Goal: Browse casually: Explore the website without a specific task or goal

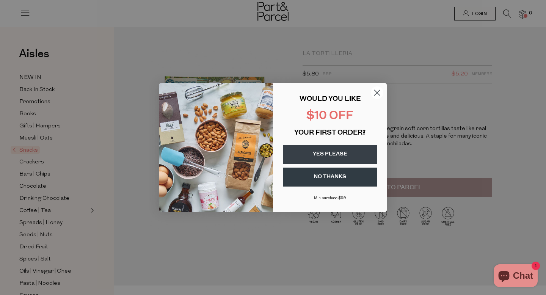
click at [374, 90] on circle "Close dialog" at bounding box center [377, 93] width 13 height 13
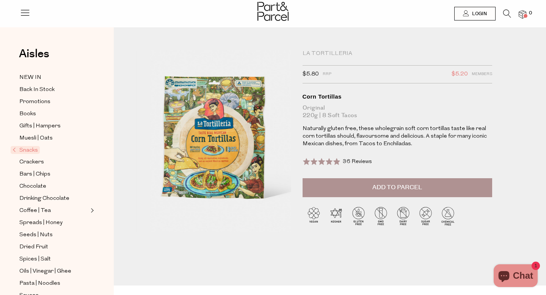
click at [16, 149] on span "Snacks" at bounding box center [25, 150] width 29 height 8
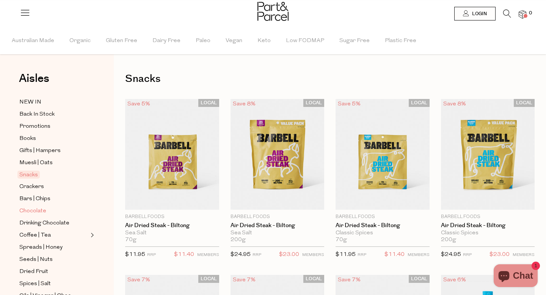
click at [40, 211] on span "Chocolate" at bounding box center [32, 211] width 27 height 9
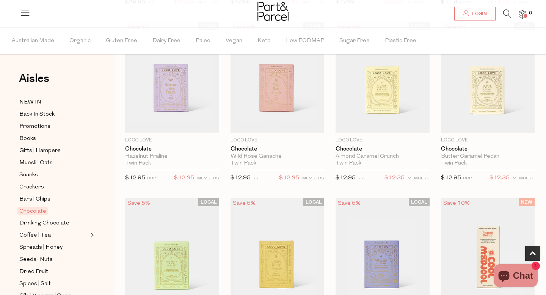
scroll to position [253, 0]
click at [32, 220] on span "Drinking Chocolate" at bounding box center [44, 223] width 50 height 9
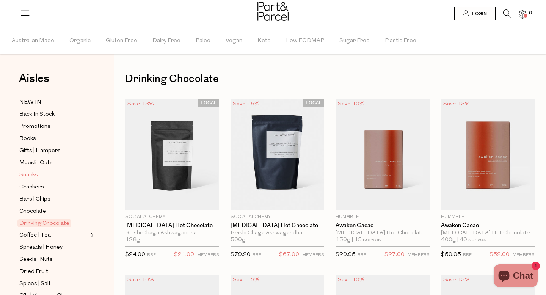
click at [32, 177] on span "Snacks" at bounding box center [28, 175] width 19 height 9
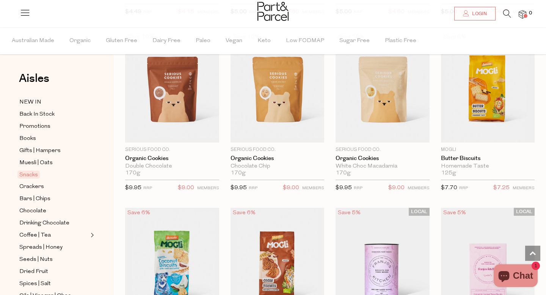
scroll to position [1477, 0]
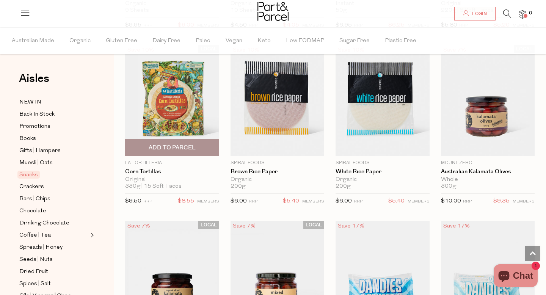
scroll to position [2673, 0]
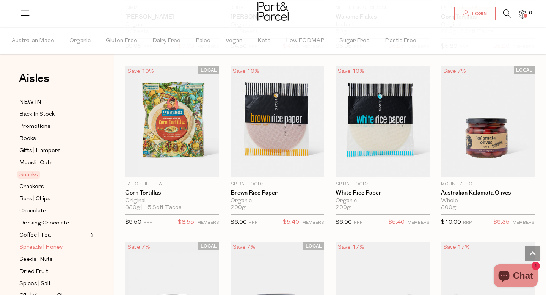
click at [48, 250] on span "Spreads | Honey" at bounding box center [40, 247] width 43 height 9
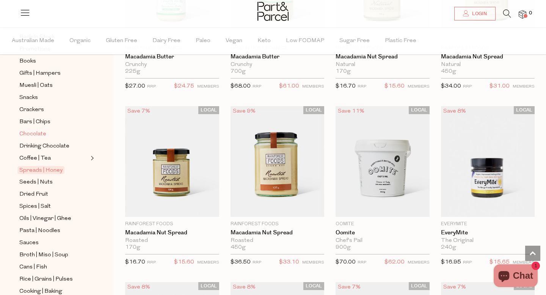
scroll to position [80, 0]
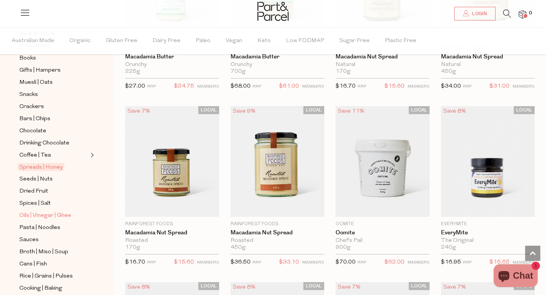
click at [41, 213] on span "Oils | Vinegar | Ghee" at bounding box center [45, 215] width 52 height 9
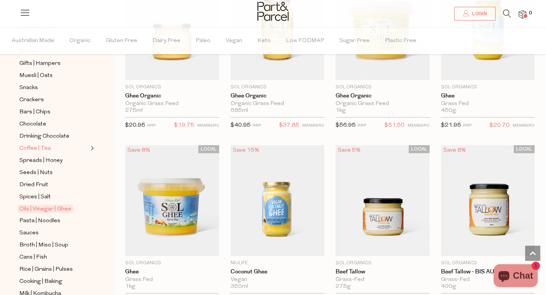
scroll to position [90, 0]
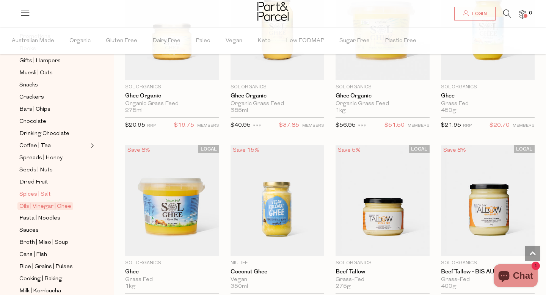
click at [38, 196] on span "Spices | Salt" at bounding box center [34, 194] width 31 height 9
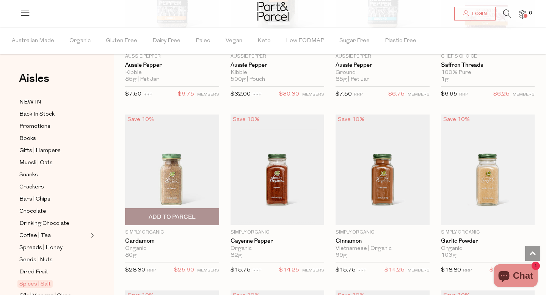
scroll to position [926, 0]
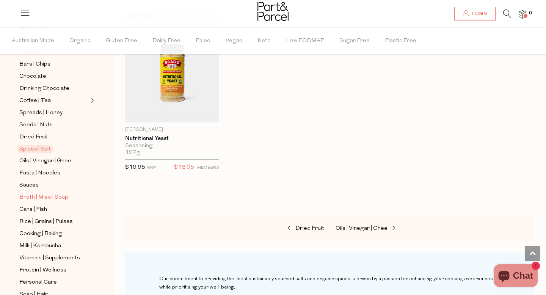
scroll to position [136, 0]
click at [30, 186] on span "Sauces" at bounding box center [28, 184] width 19 height 9
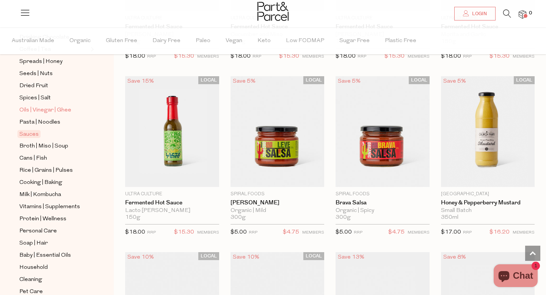
scroll to position [187, 0]
click at [51, 196] on span "Milk | Kombucha" at bounding box center [40, 194] width 42 height 9
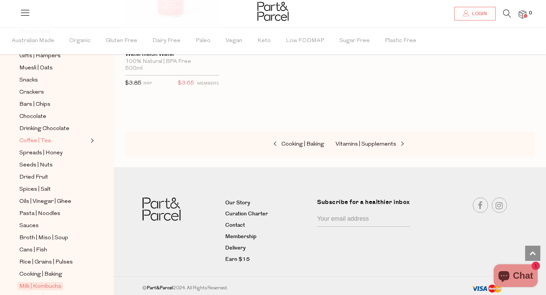
scroll to position [94, 0]
click at [35, 105] on span "Bars | Chips" at bounding box center [34, 105] width 31 height 9
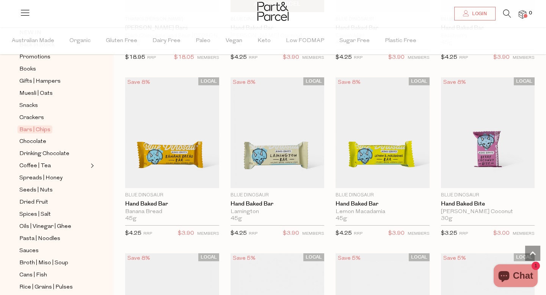
scroll to position [1432, 0]
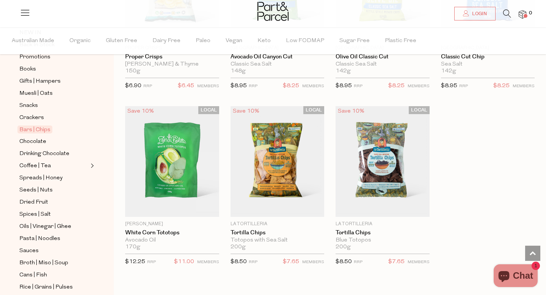
scroll to position [2987, 0]
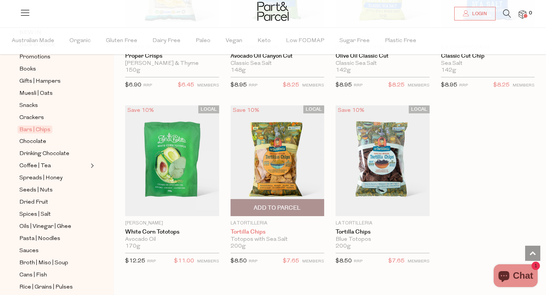
click at [245, 229] on link "Tortilla Chips" at bounding box center [278, 232] width 94 height 7
